Goal: Task Accomplishment & Management: Complete application form

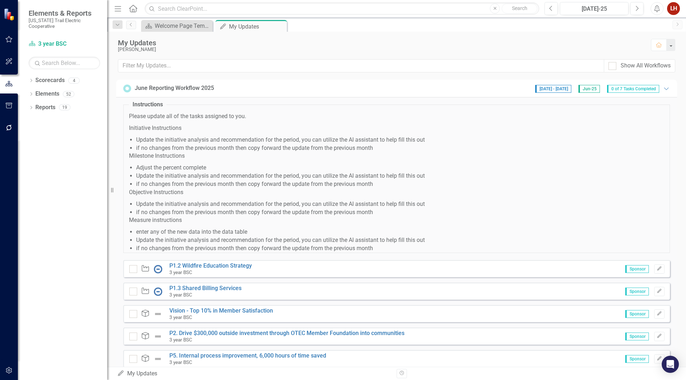
scroll to position [36, 0]
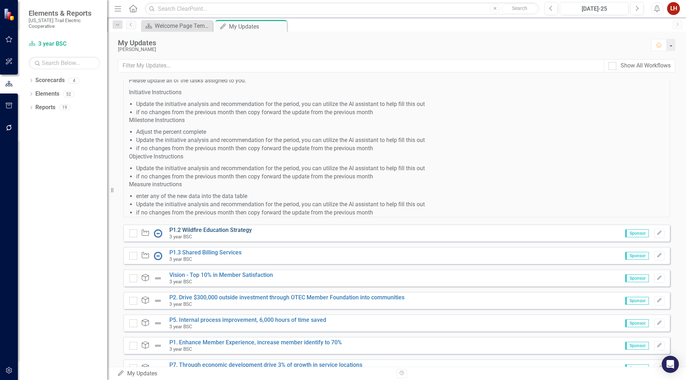
click at [198, 230] on link "P1.2 Wildfire Education Strategy" at bounding box center [210, 230] width 82 height 7
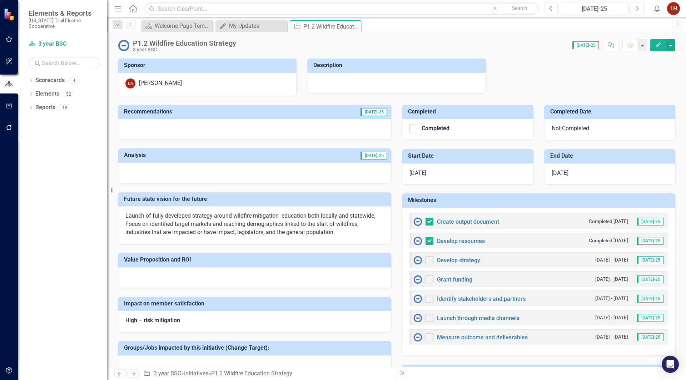
click at [569, 129] on div "Not Completed" at bounding box center [609, 129] width 131 height 21
click at [658, 46] on icon "Edit" at bounding box center [658, 44] width 6 height 5
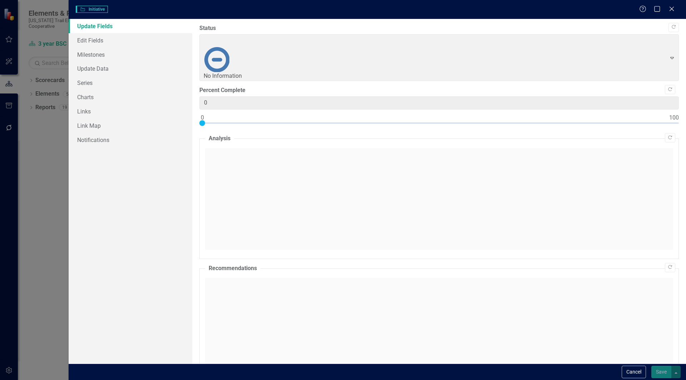
drag, startPoint x: 215, startPoint y: 90, endPoint x: 268, endPoint y: 92, distance: 53.3
click at [268, 120] on div at bounding box center [438, 124] width 479 height 9
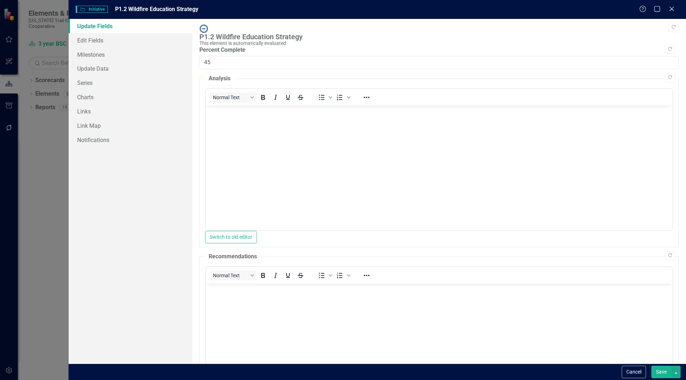
drag, startPoint x: 202, startPoint y: 79, endPoint x: 412, endPoint y: 83, distance: 210.0
click at [412, 75] on div at bounding box center [438, 75] width 479 height 0
drag, startPoint x: 413, startPoint y: 77, endPoint x: 390, endPoint y: 80, distance: 23.0
click at [386, 75] on div at bounding box center [386, 75] width 0 height 0
type input "45"
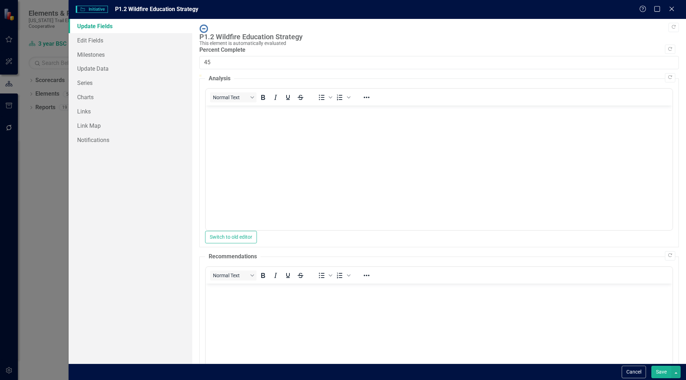
drag, startPoint x: 389, startPoint y: 76, endPoint x: 413, endPoint y: 78, distance: 24.3
click at [410, 75] on div at bounding box center [410, 75] width 0 height 0
click at [230, 159] on body "Rich Text Area. Press ALT-0 for help." at bounding box center [438, 158] width 466 height 107
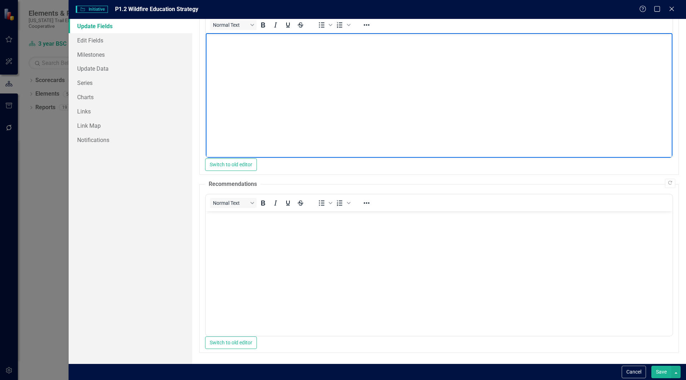
scroll to position [91, 0]
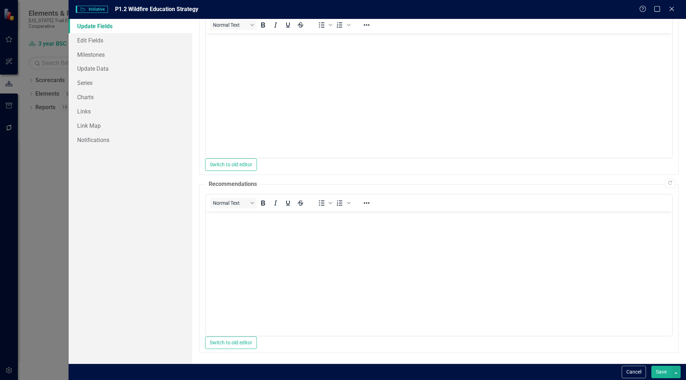
click at [661, 375] on button "Save" at bounding box center [661, 372] width 20 height 12
checkbox input "false"
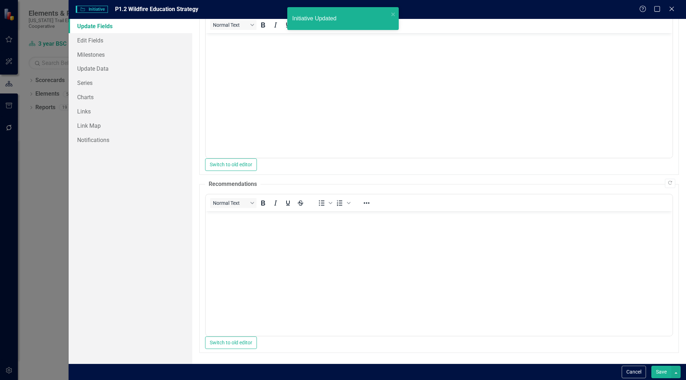
checkbox input "true"
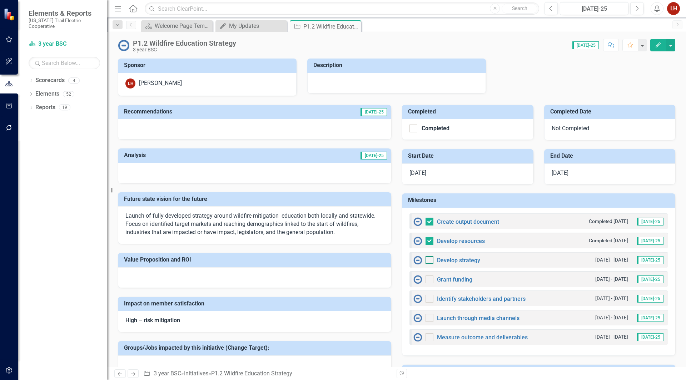
click at [425, 262] on div at bounding box center [429, 260] width 8 height 8
click at [425, 261] on input "checkbox" at bounding box center [427, 258] width 5 height 5
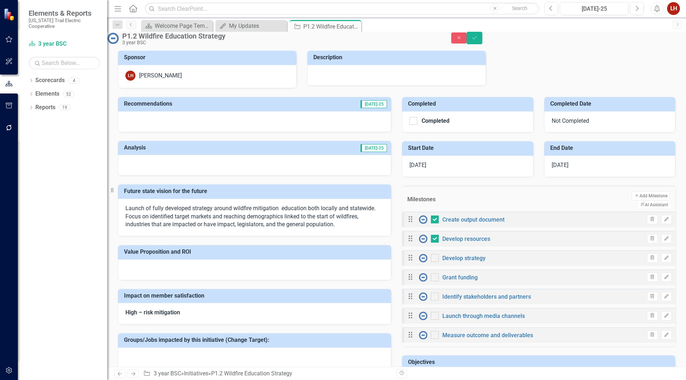
checkbox input "true"
click at [434, 278] on input "checkbox" at bounding box center [433, 276] width 5 height 5
checkbox input "true"
click at [437, 301] on div at bounding box center [435, 297] width 8 height 8
click at [435, 297] on input "checkbox" at bounding box center [433, 295] width 5 height 5
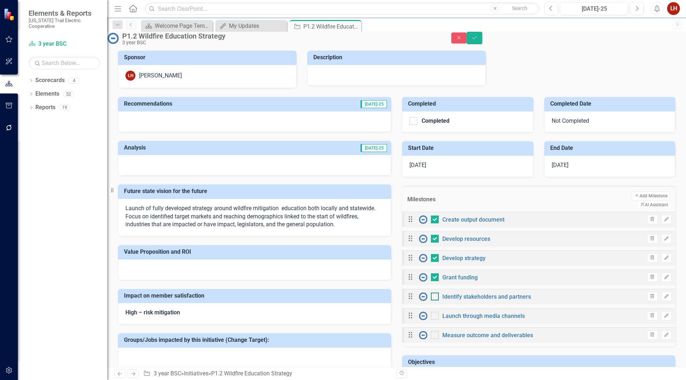
checkbox input "true"
click at [477, 40] on icon "Save" at bounding box center [474, 37] width 6 height 5
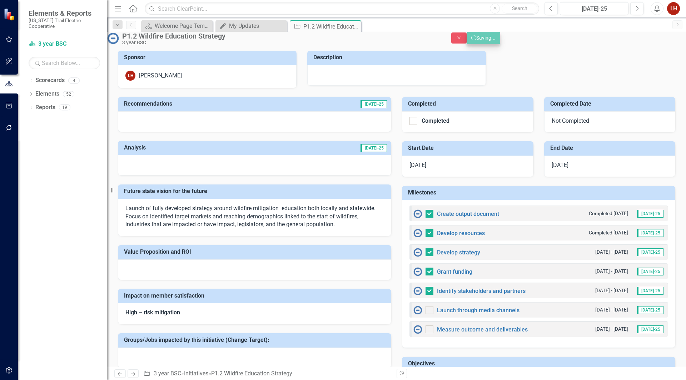
checkbox input "false"
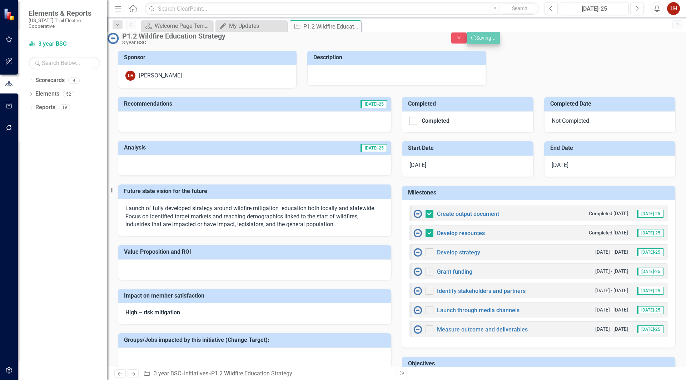
checkbox input "true"
checkbox input "false"
checkbox input "true"
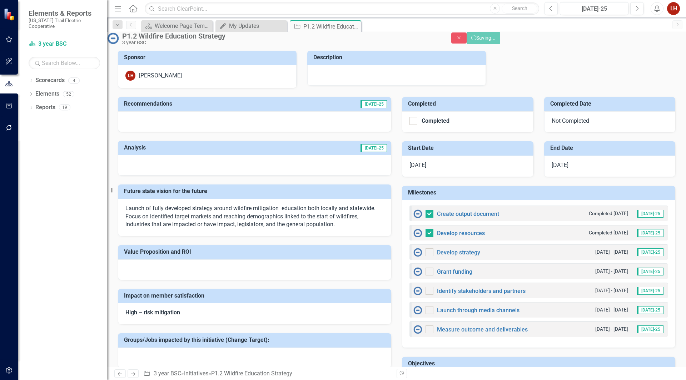
checkbox input "true"
checkbox input "false"
checkbox input "true"
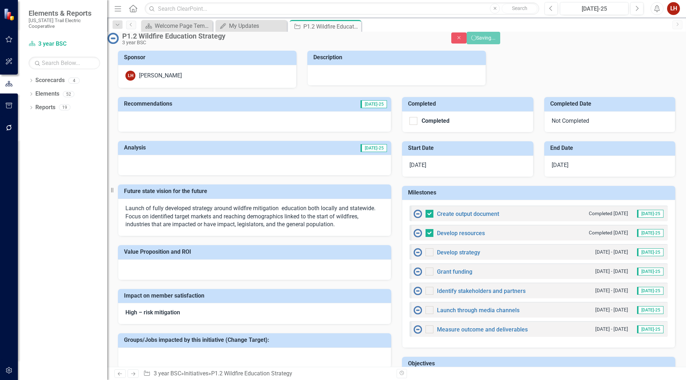
checkbox input "false"
checkbox input "true"
checkbox input "false"
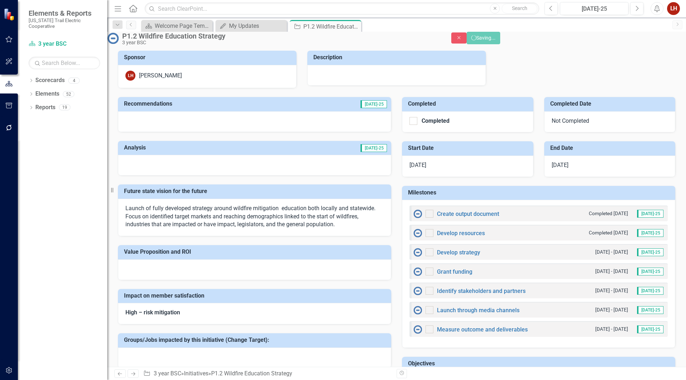
checkbox input "false"
checkbox input "true"
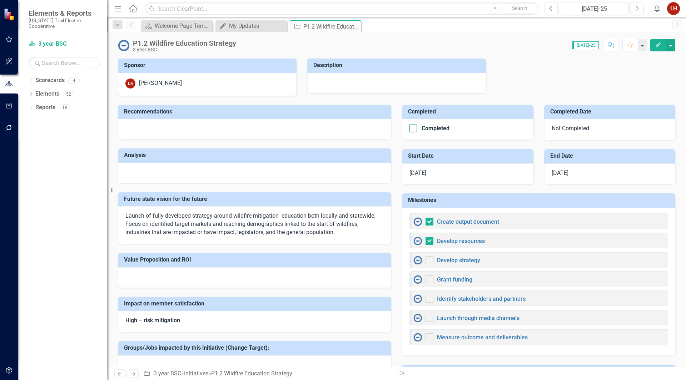
checkbox input "true"
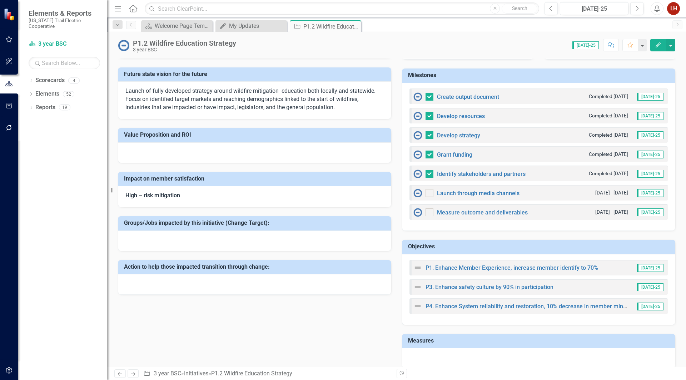
scroll to position [0, 0]
